Goal: Find specific page/section: Find specific page/section

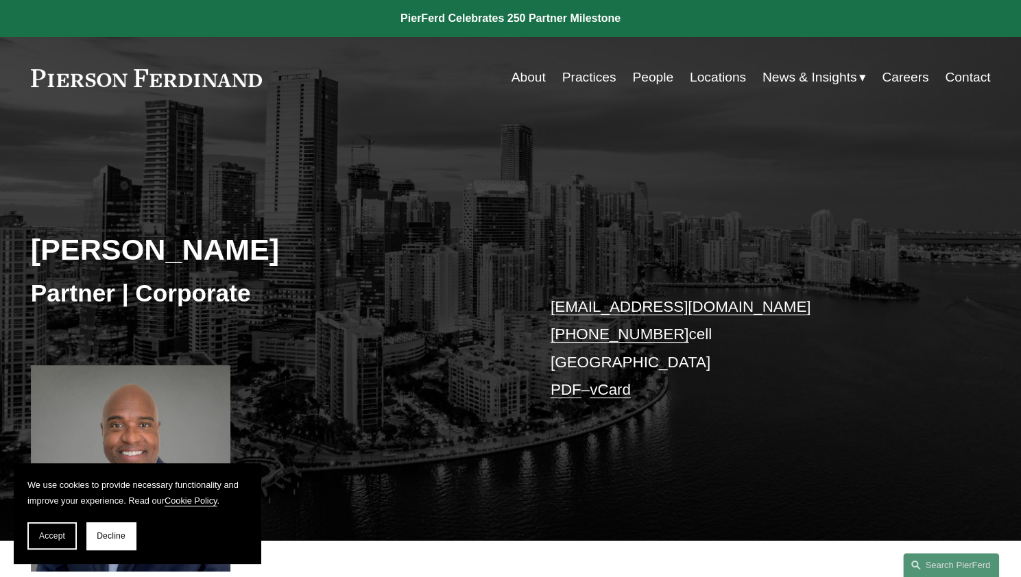
click at [658, 82] on link "People" at bounding box center [652, 77] width 41 height 26
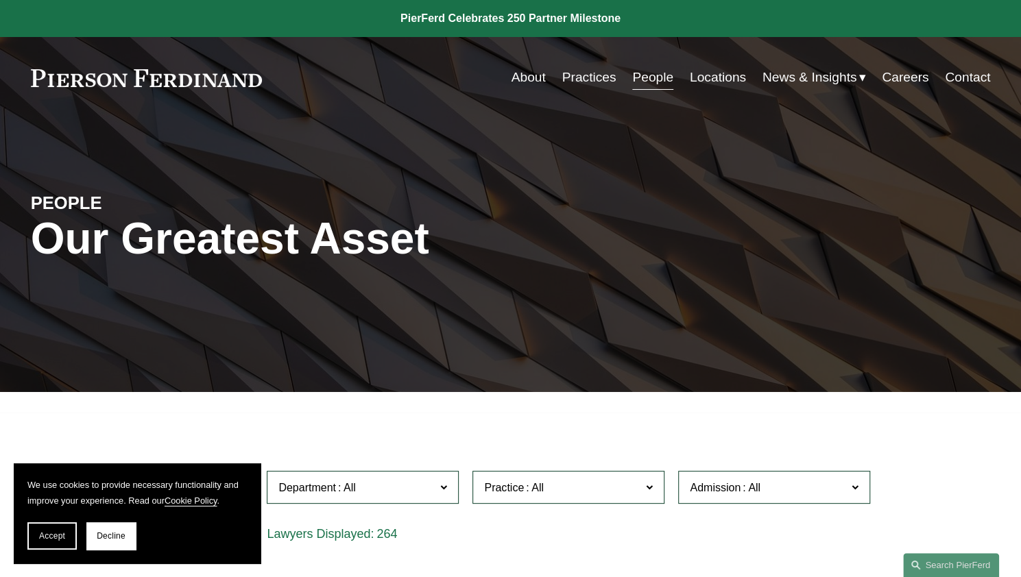
scroll to position [285, 0]
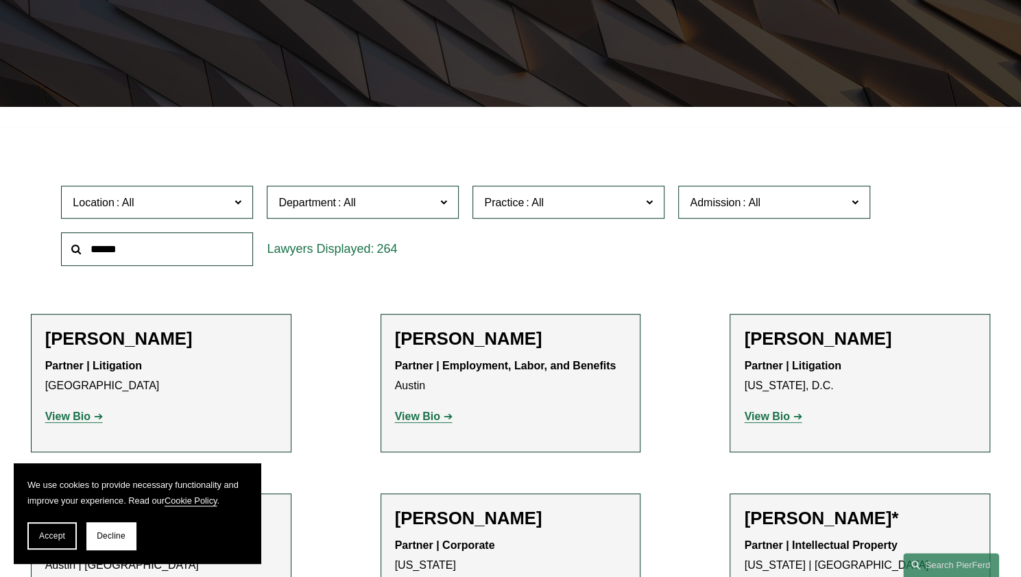
click at [181, 245] on input "text" at bounding box center [157, 249] width 192 height 34
type input "******"
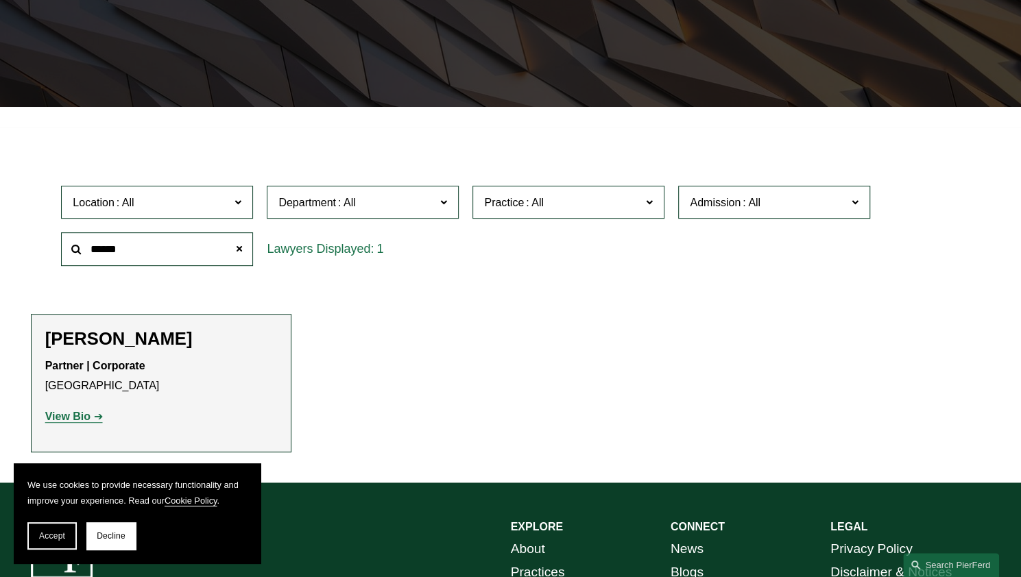
scroll to position [434, 0]
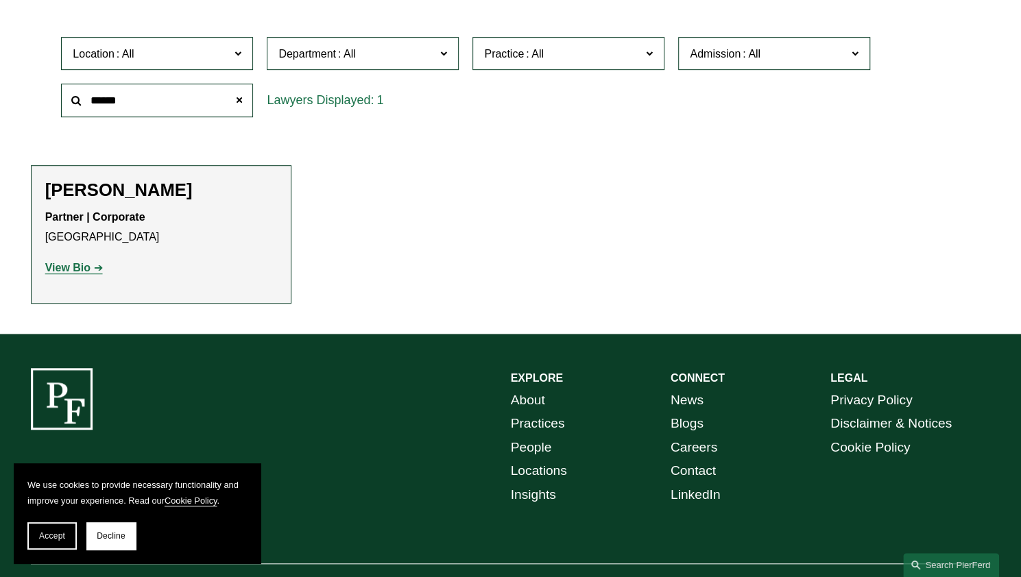
click at [73, 266] on strong "View Bio" at bounding box center [67, 268] width 45 height 12
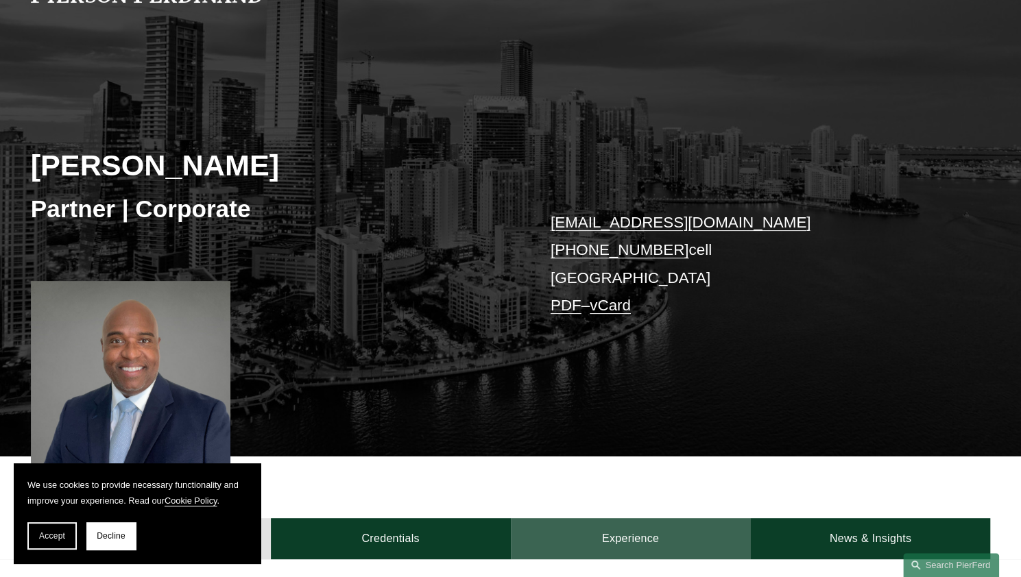
scroll to position [84, 0]
